Goal: Task Accomplishment & Management: Use online tool/utility

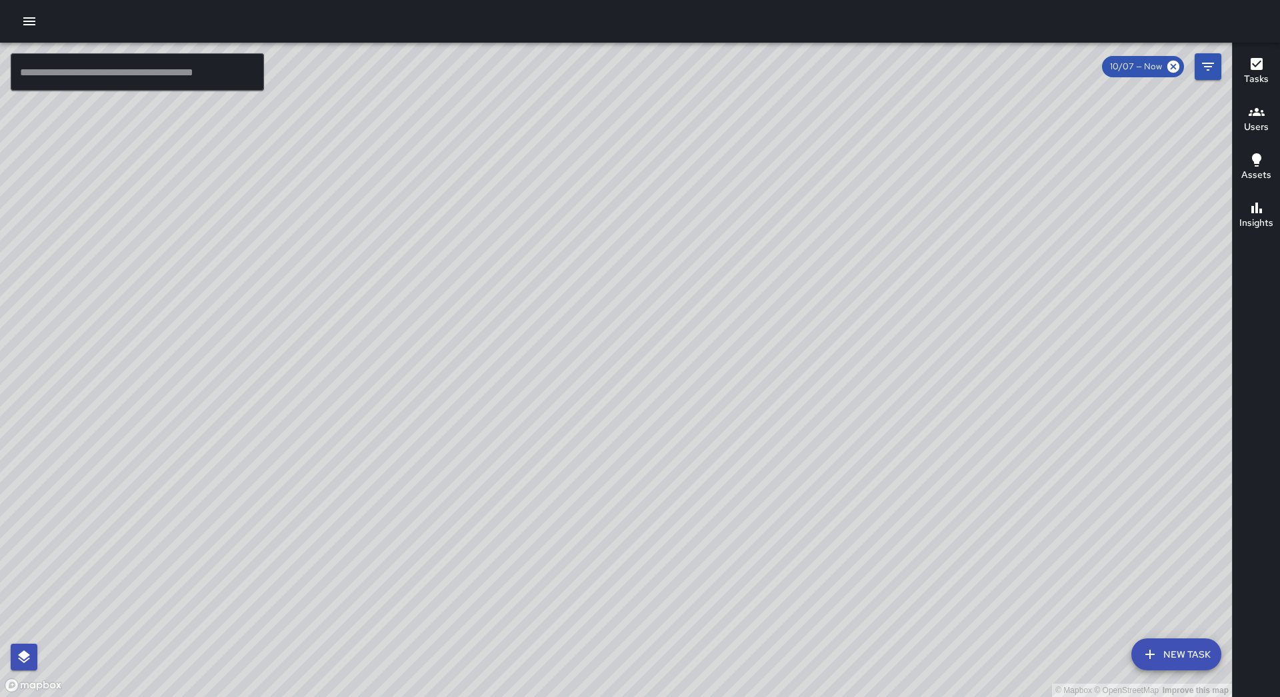
click at [23, 19] on icon "button" at bounding box center [29, 21] width 12 height 8
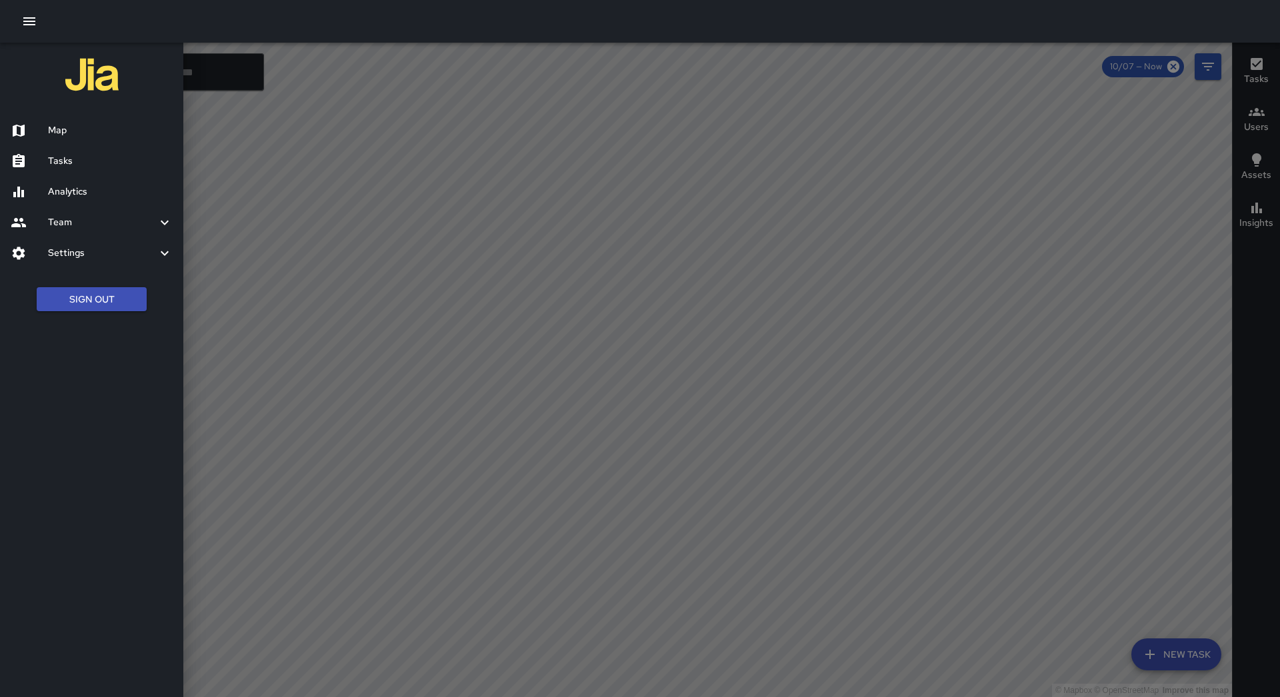
click at [102, 157] on h6 "Tasks" at bounding box center [110, 161] width 125 height 15
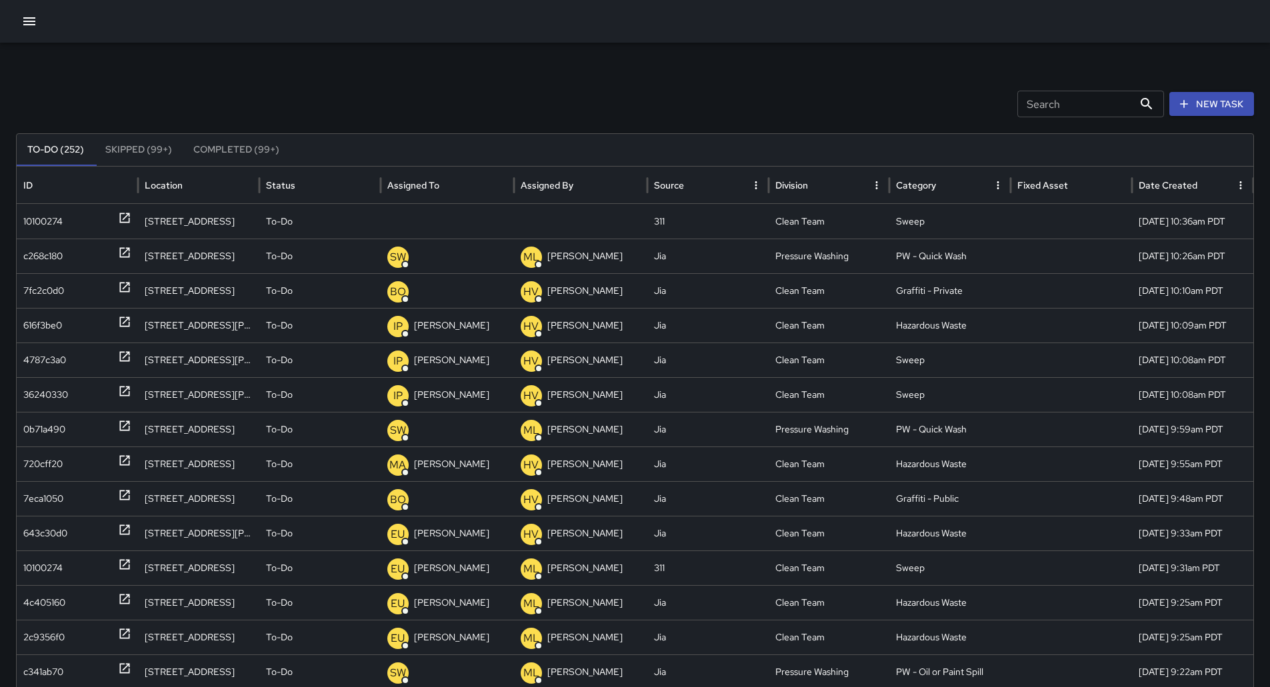
click at [469, 166] on div "To-Do (252) Skipped (99+) Completed (99+)" at bounding box center [635, 150] width 1237 height 33
click at [425, 183] on div "Assigned To" at bounding box center [413, 185] width 52 height 12
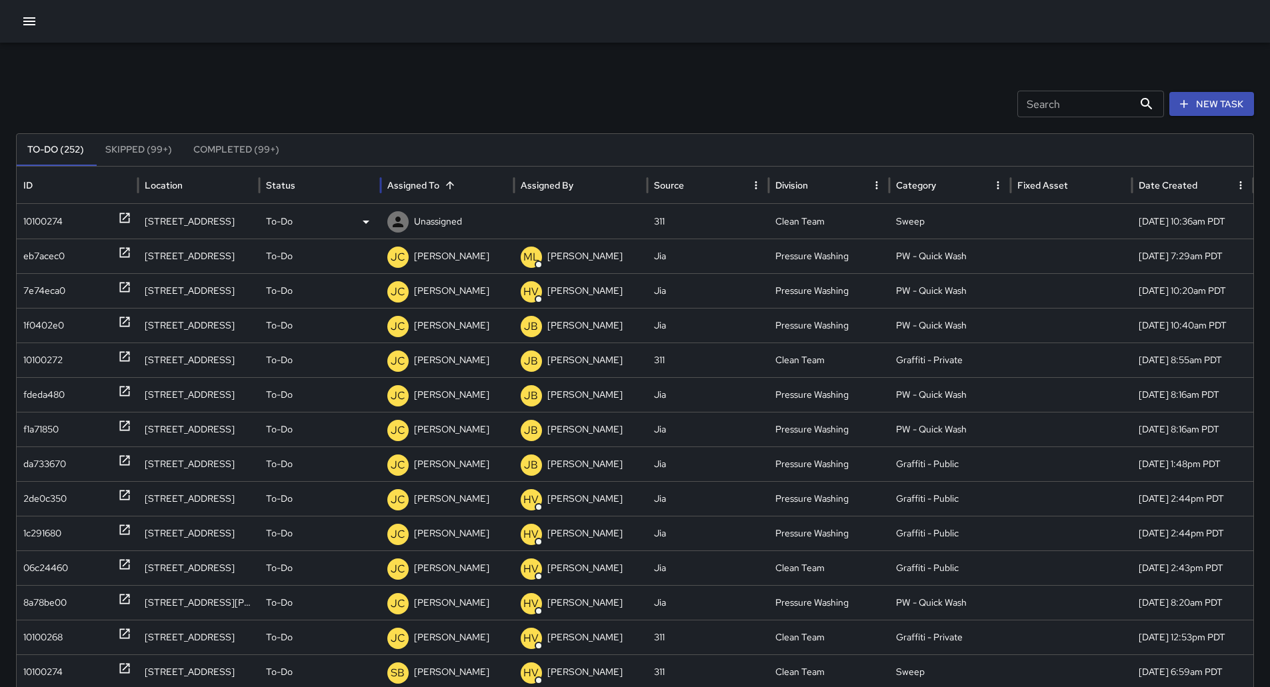
click at [38, 212] on div "10100274" at bounding box center [42, 222] width 39 height 34
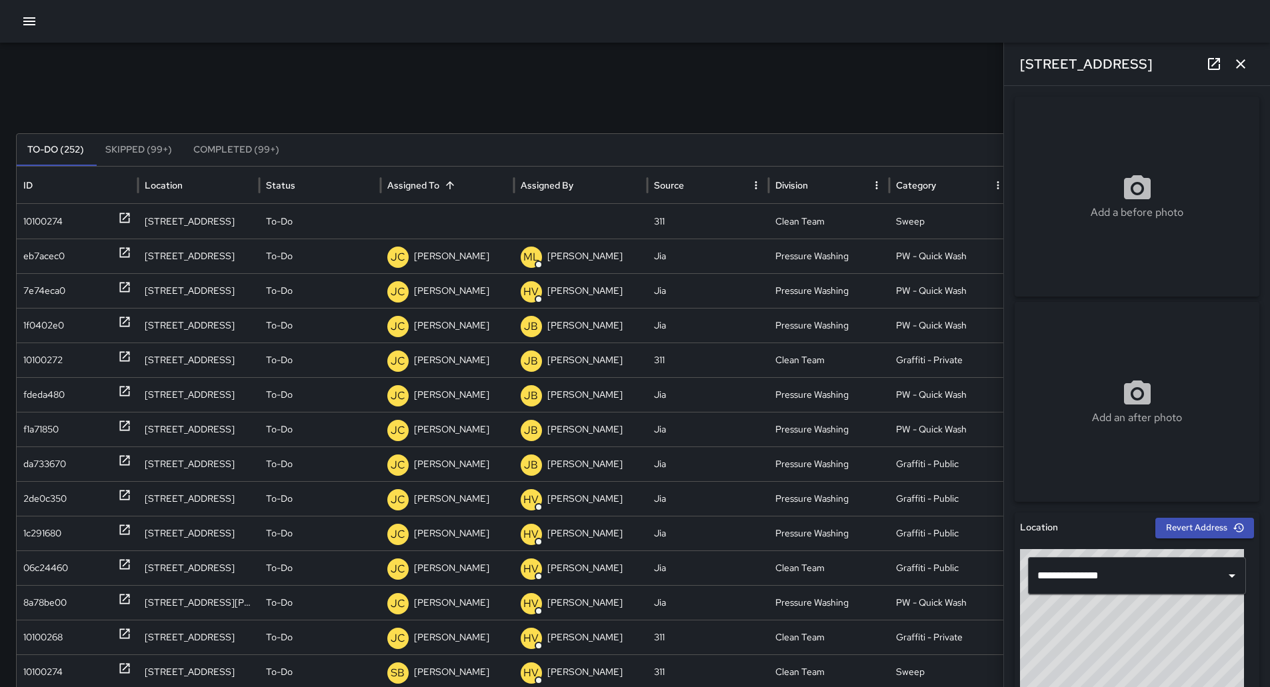
scroll to position [565, 0]
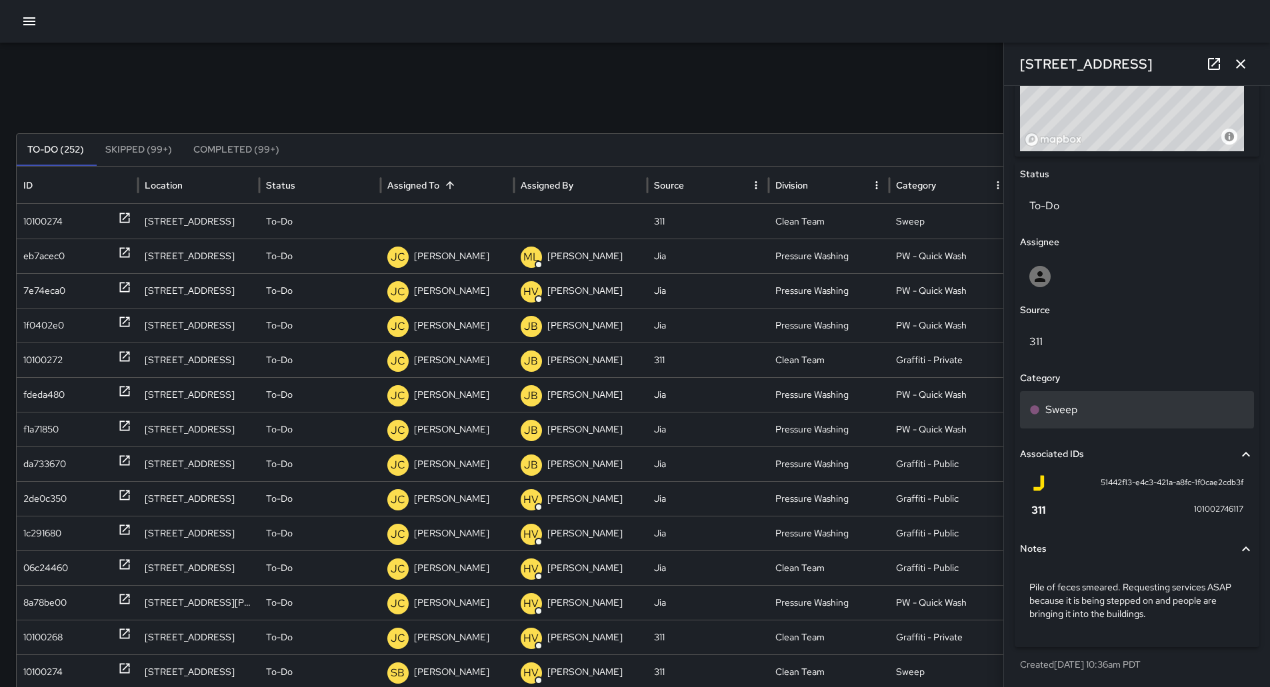
click at [1080, 404] on div "Sweep" at bounding box center [1137, 410] width 215 height 16
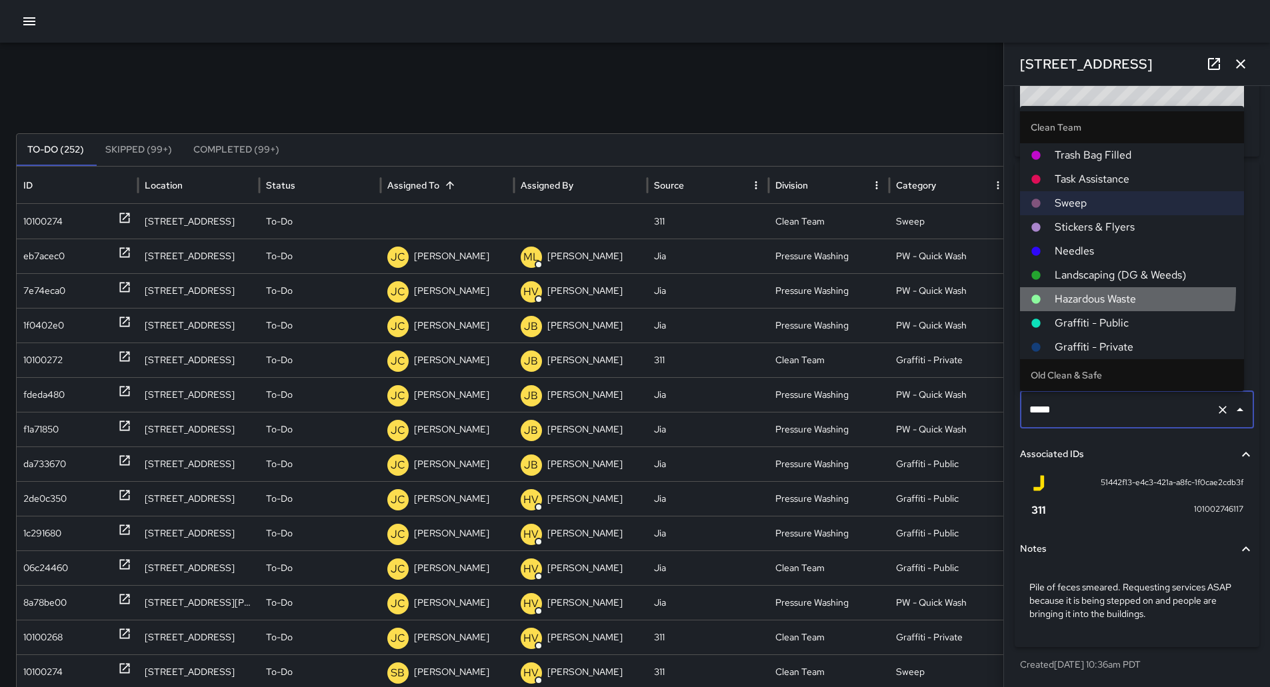
click at [1092, 291] on span "Hazardous Waste" at bounding box center [1144, 299] width 179 height 16
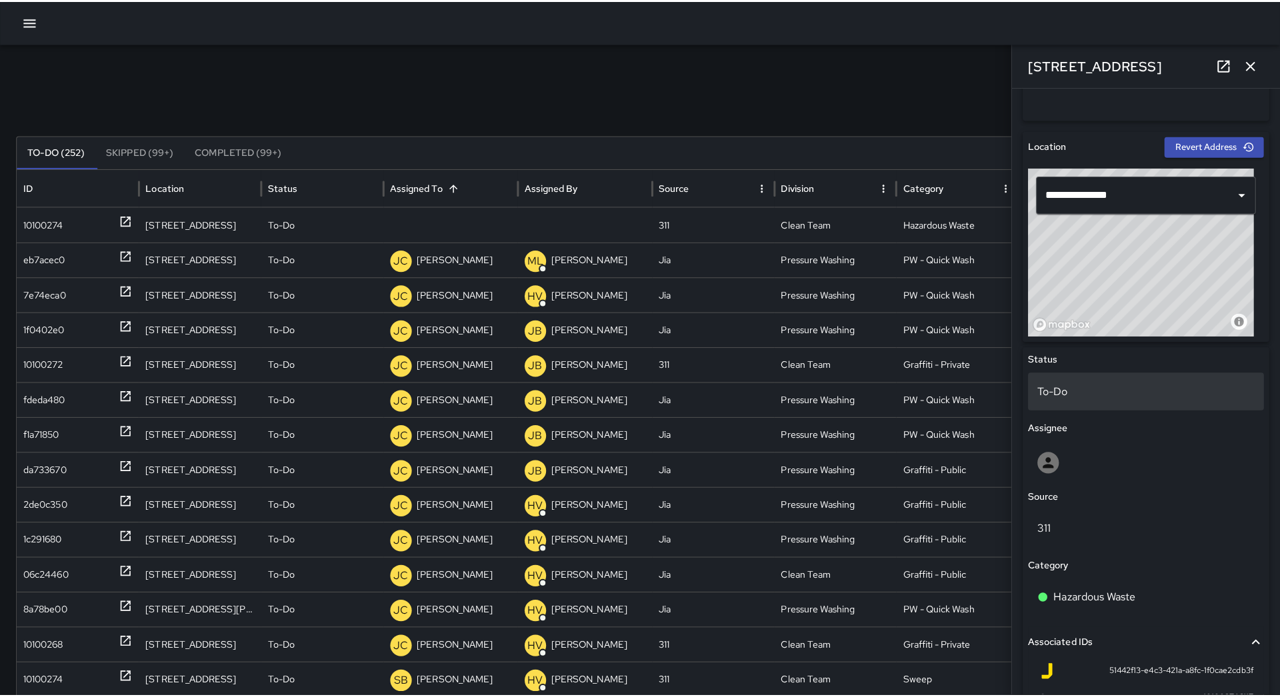
scroll to position [365, 0]
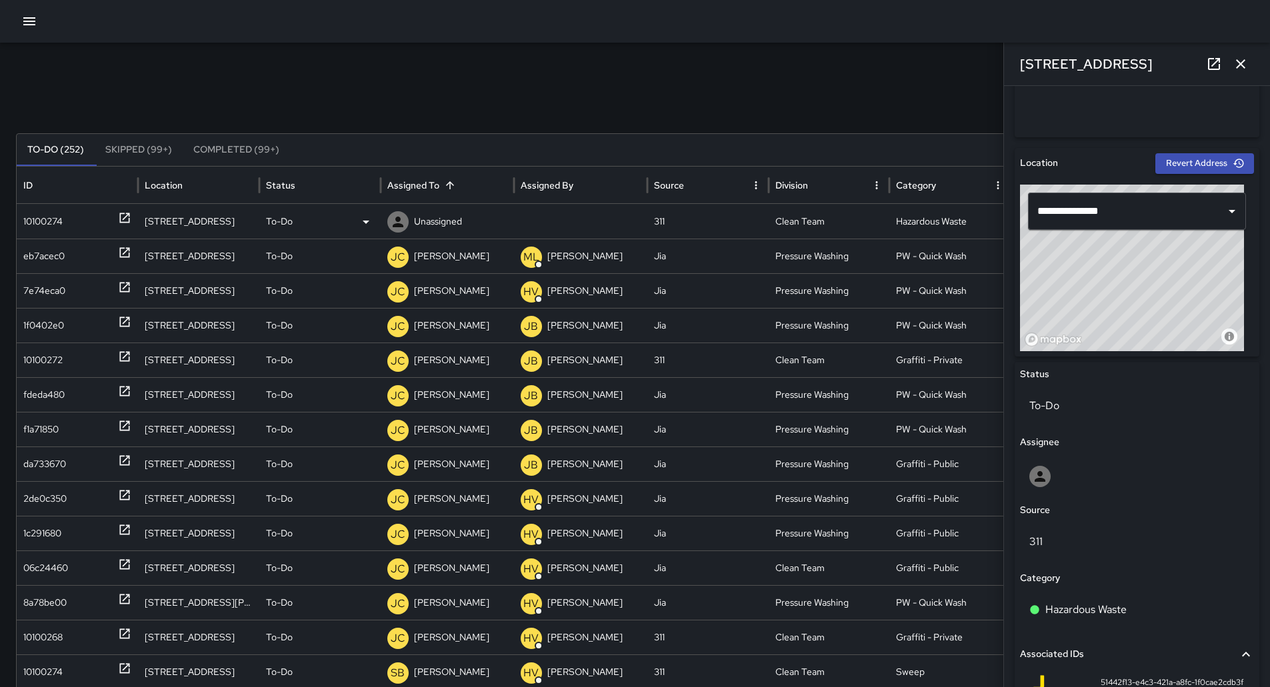
click at [431, 221] on p "Unassigned" at bounding box center [438, 222] width 48 height 34
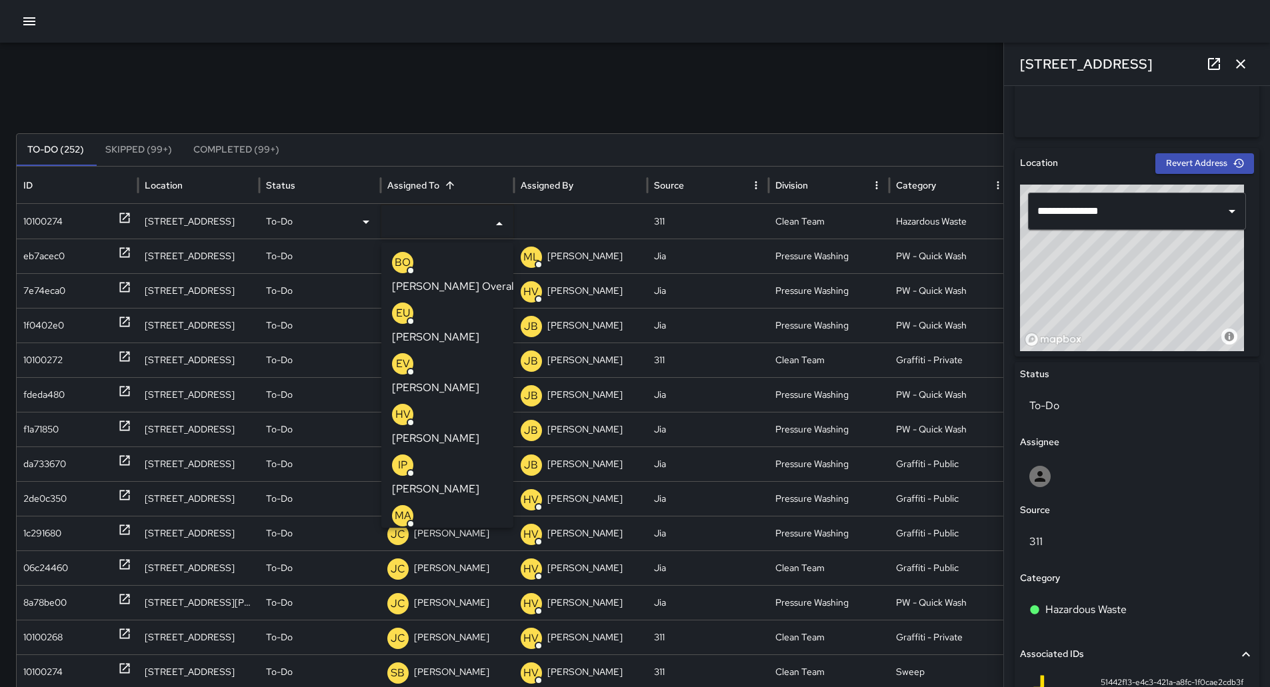
click at [424, 279] on p "[PERSON_NAME] Overall" at bounding box center [454, 287] width 125 height 16
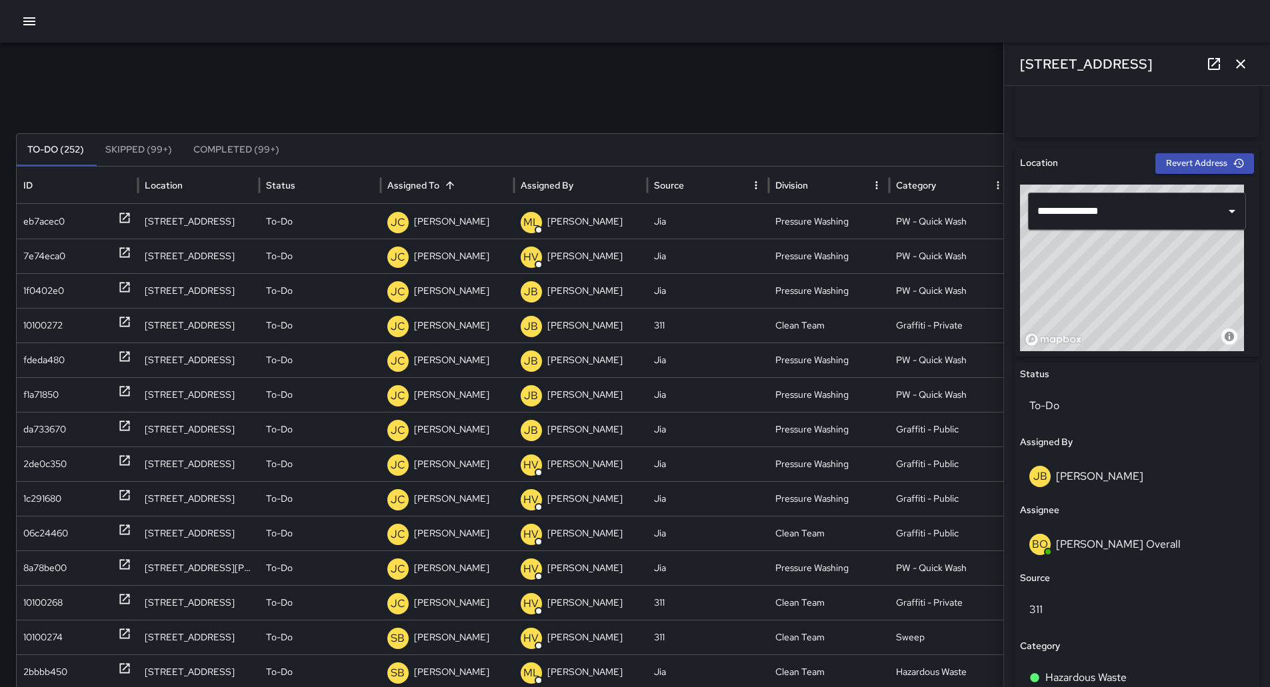
click at [17, 22] on button "button" at bounding box center [29, 21] width 27 height 27
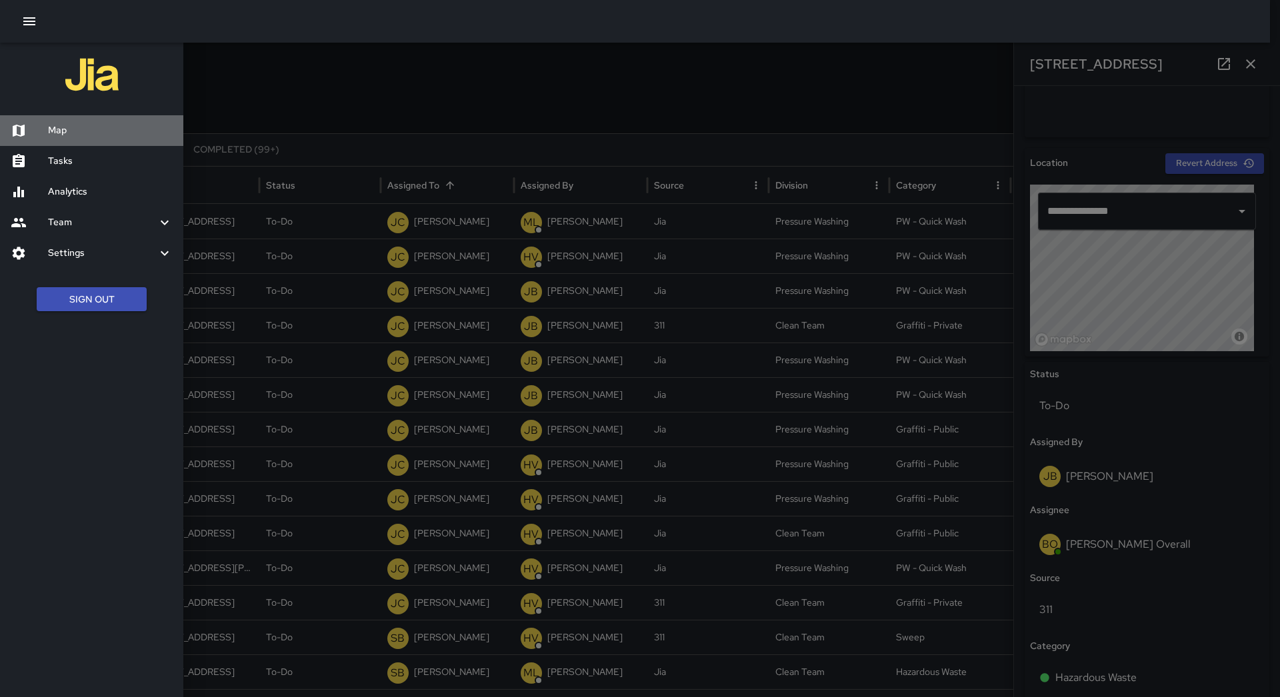
click at [49, 125] on h6 "Map" at bounding box center [110, 130] width 125 height 15
